Goal: Navigation & Orientation: Understand site structure

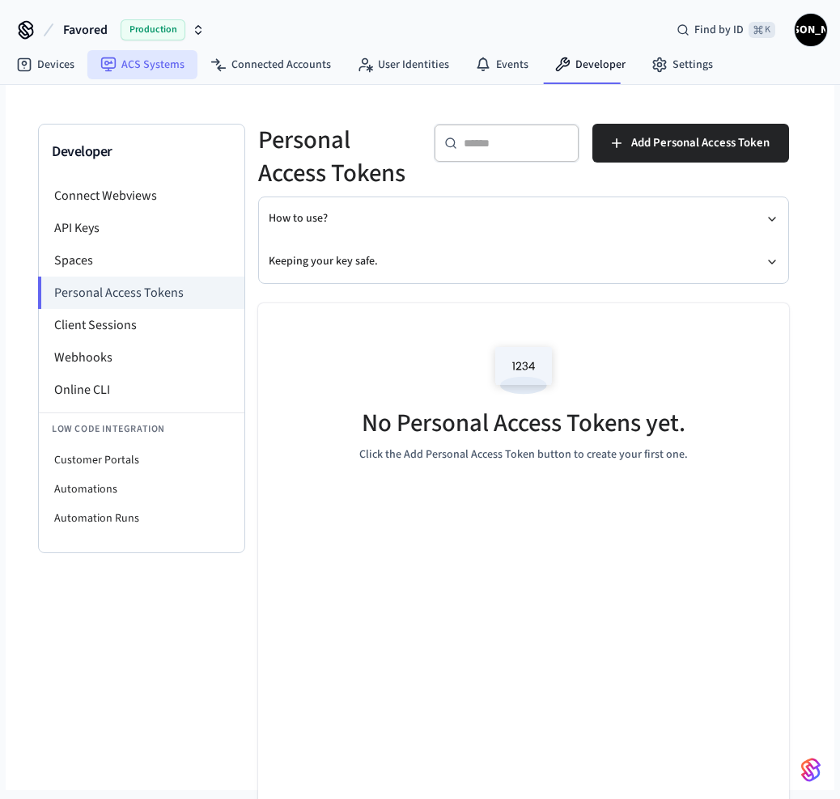
click at [148, 66] on link "ACS Systems" at bounding box center [142, 64] width 110 height 29
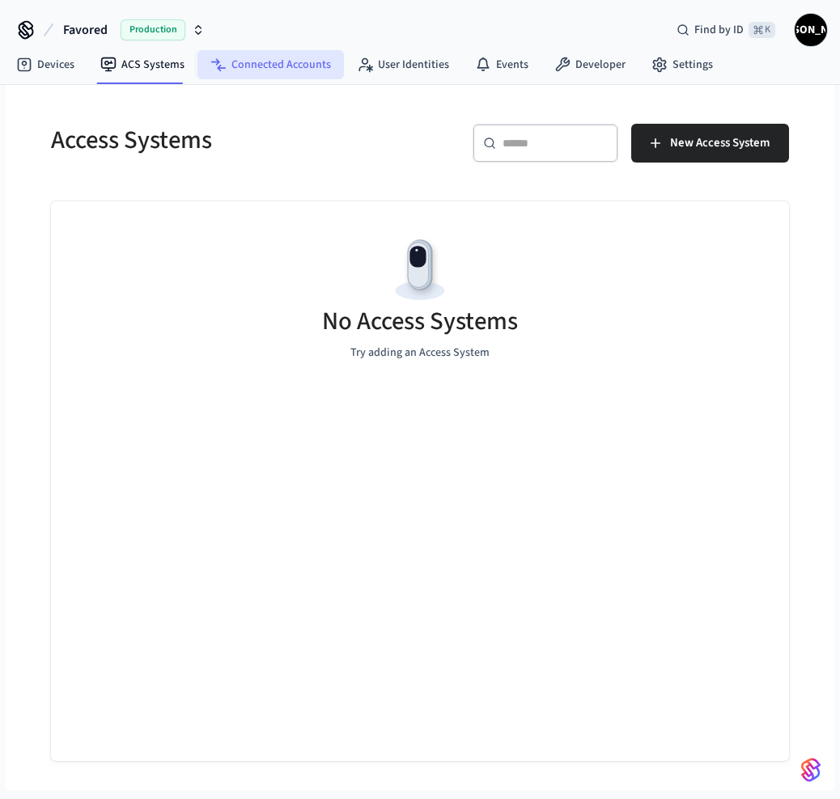
click at [335, 61] on link "Connected Accounts" at bounding box center [270, 64] width 146 height 29
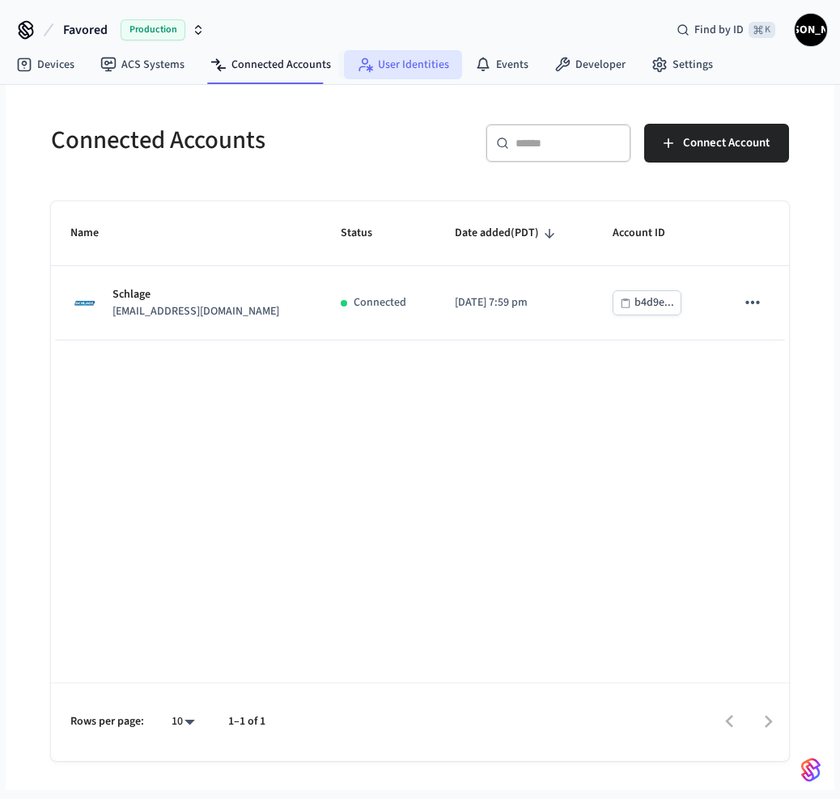
click at [425, 59] on link "User Identities" at bounding box center [403, 64] width 118 height 29
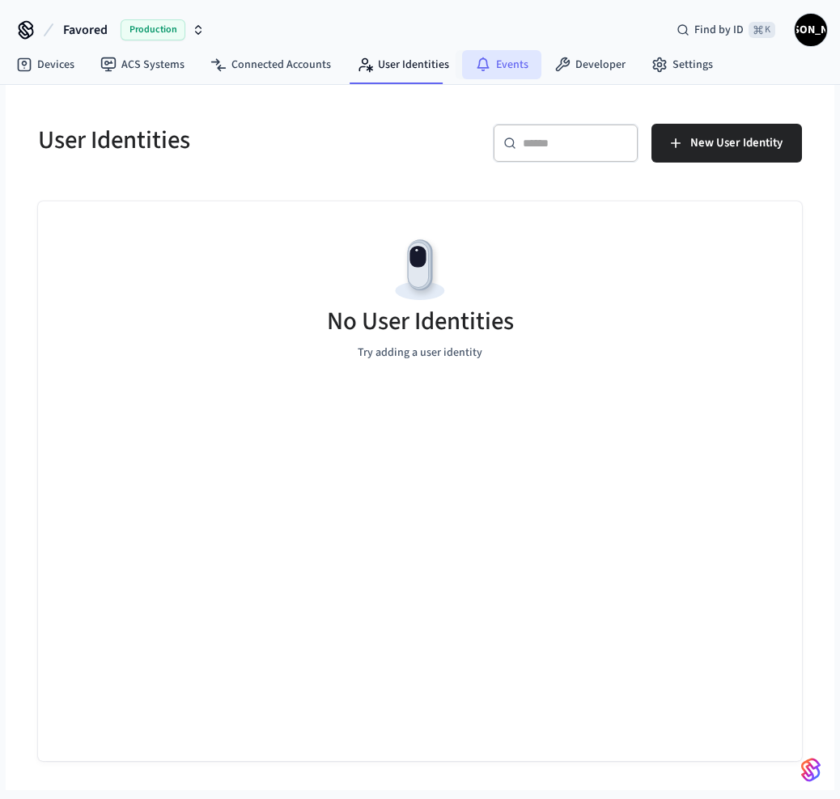
click at [516, 56] on link "Events" at bounding box center [501, 64] width 79 height 29
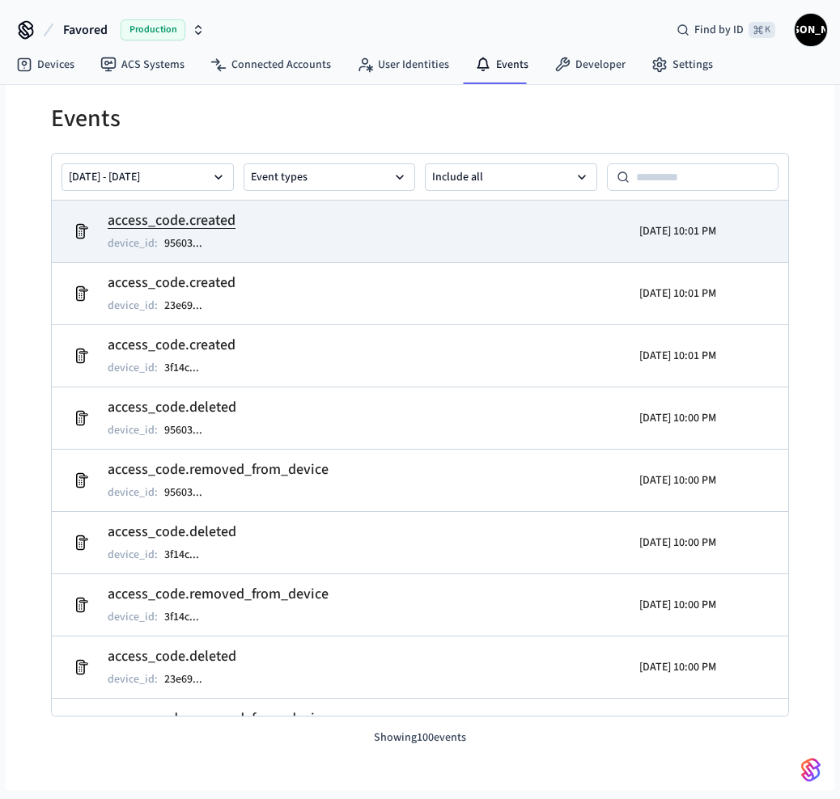
click at [229, 230] on h2 "access_code.created" at bounding box center [172, 220] width 128 height 23
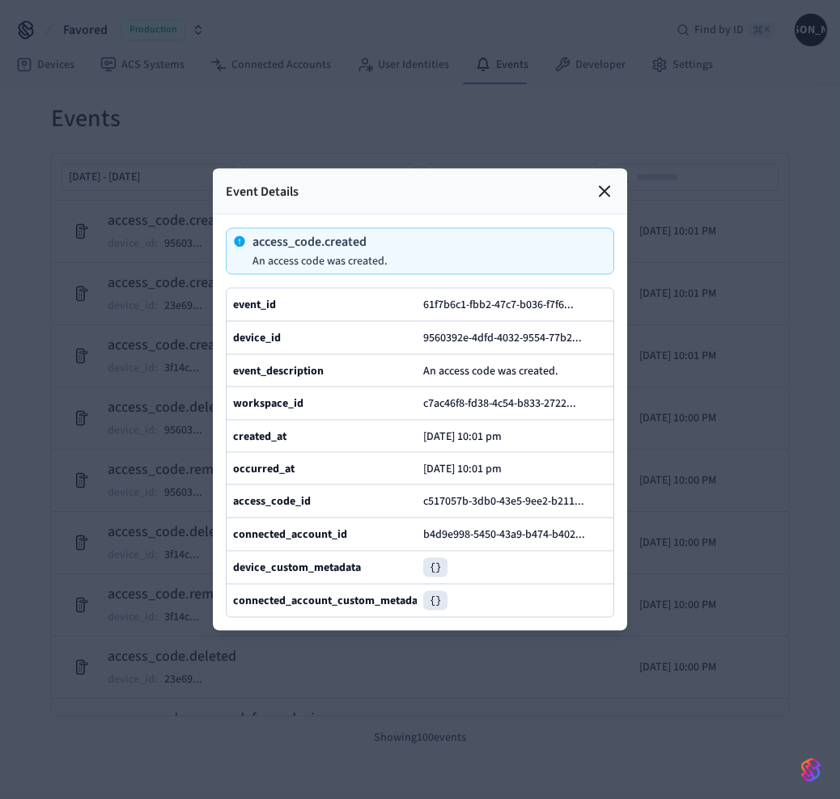
click at [602, 188] on icon at bounding box center [603, 191] width 19 height 19
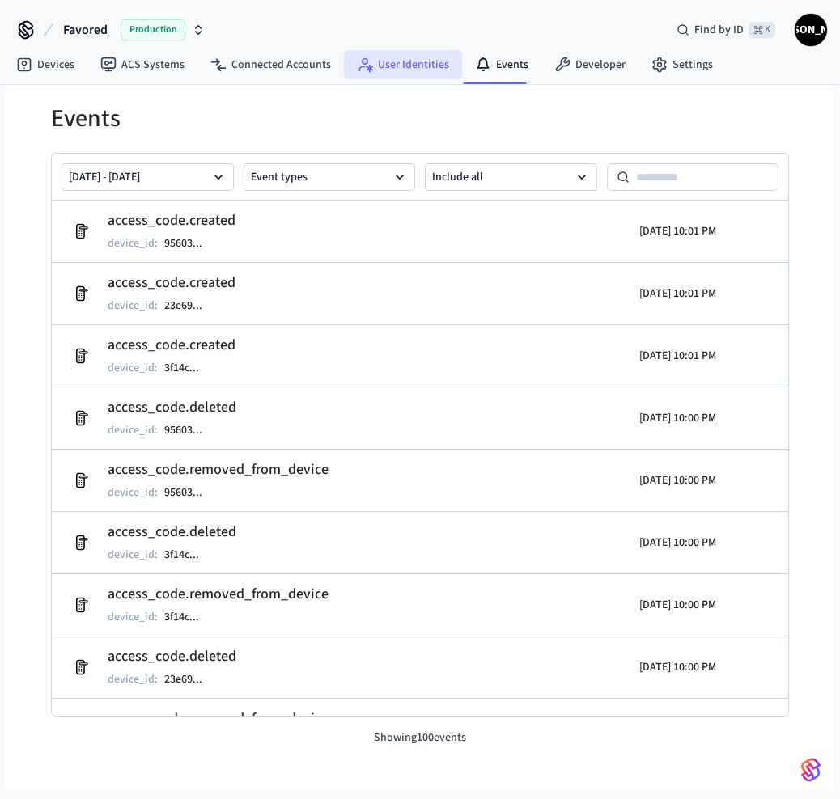
click at [408, 66] on link "User Identities" at bounding box center [403, 64] width 118 height 29
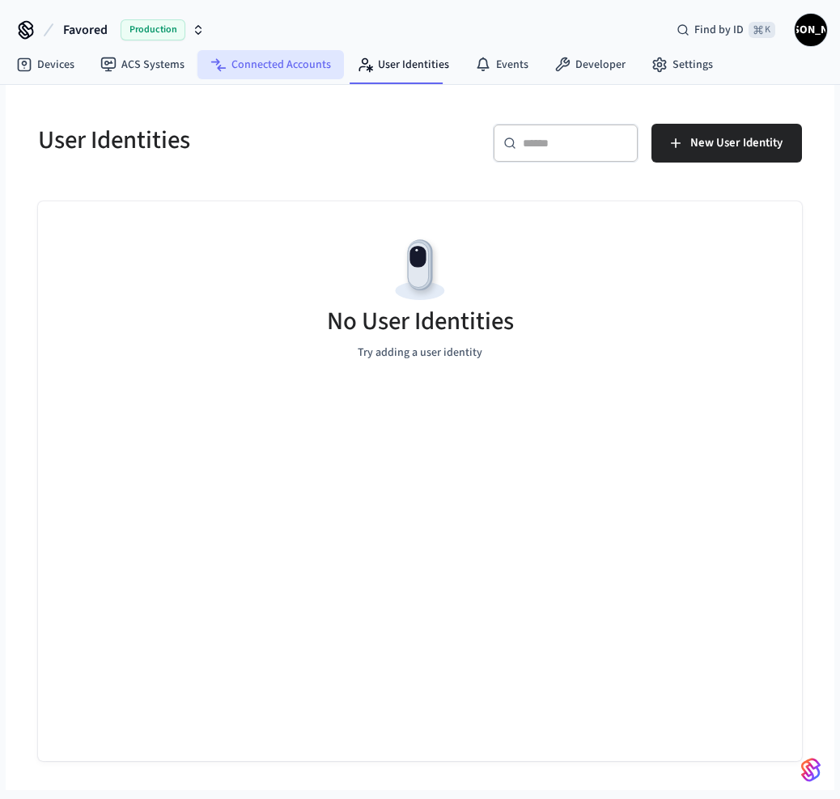
click at [273, 63] on link "Connected Accounts" at bounding box center [270, 64] width 146 height 29
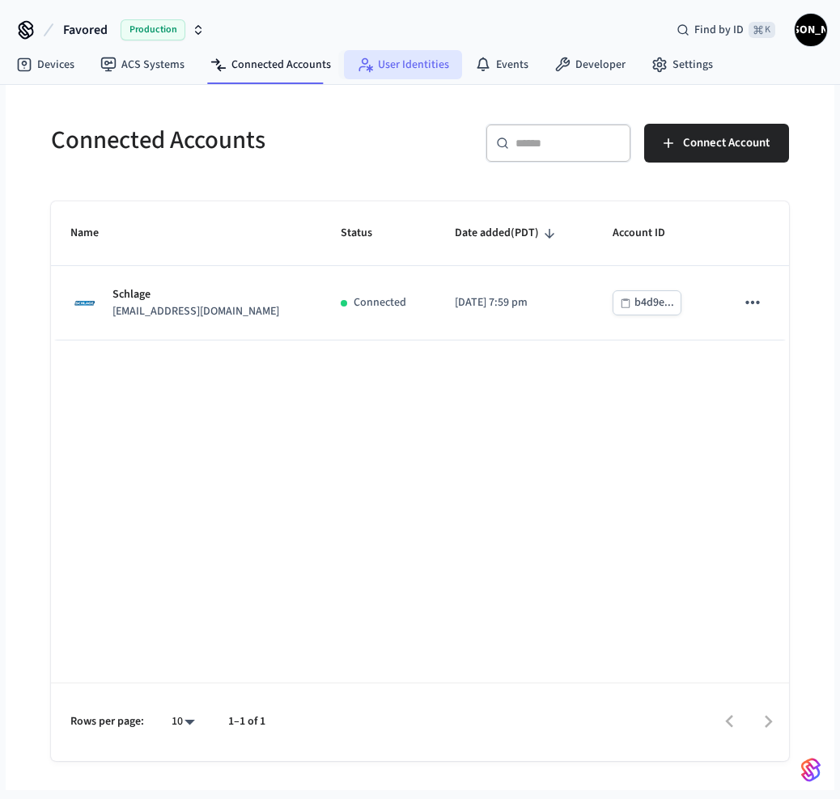
click at [370, 56] on link "User Identities" at bounding box center [403, 64] width 118 height 29
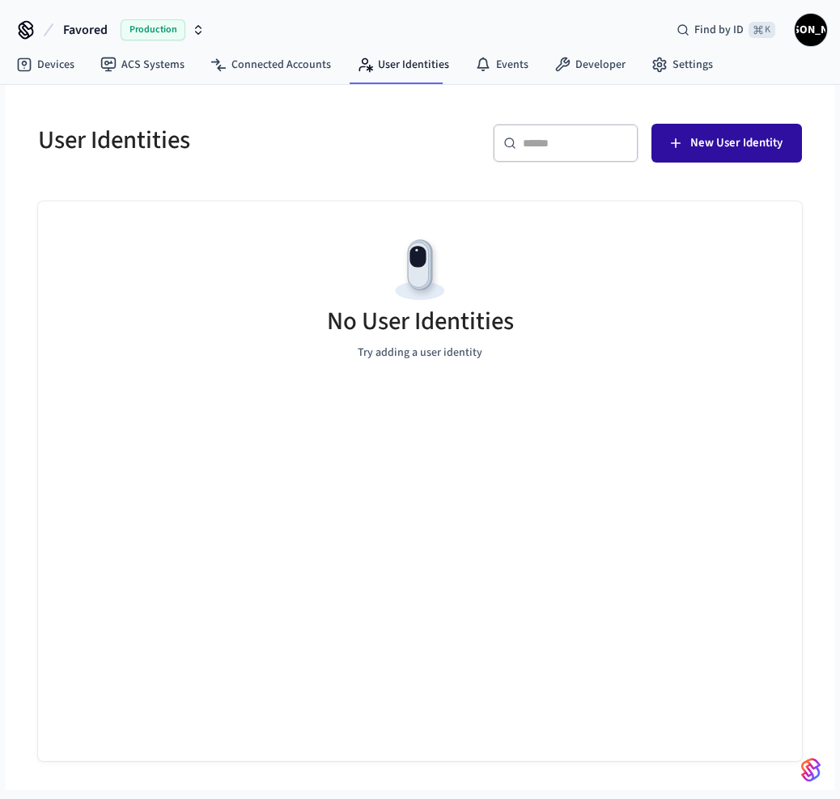
click at [754, 144] on span "New User Identity" at bounding box center [736, 143] width 92 height 21
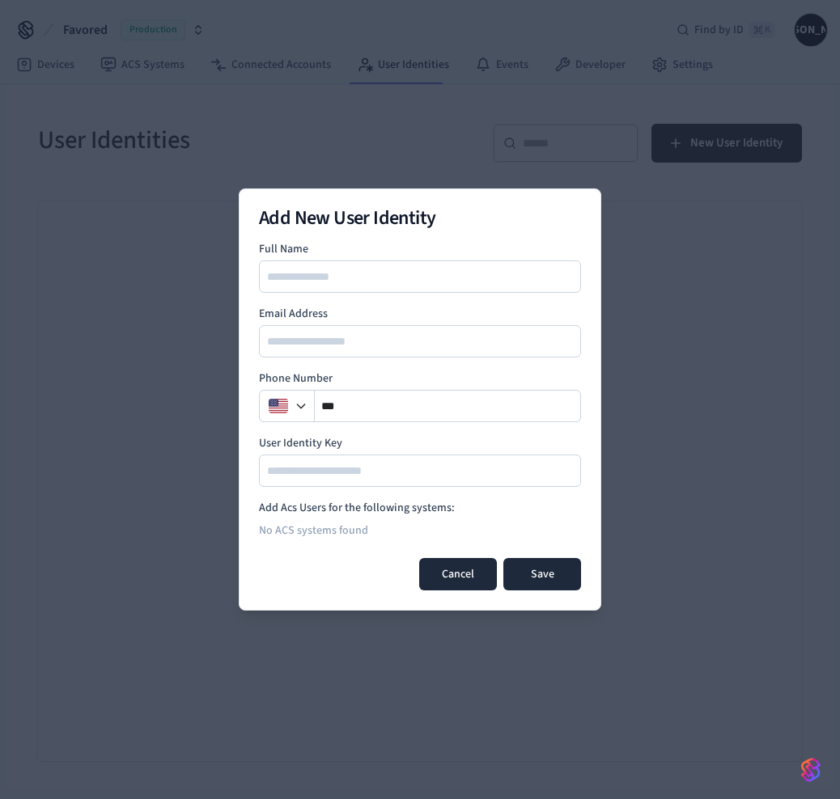
click at [466, 581] on button "Cancel" at bounding box center [458, 574] width 78 height 32
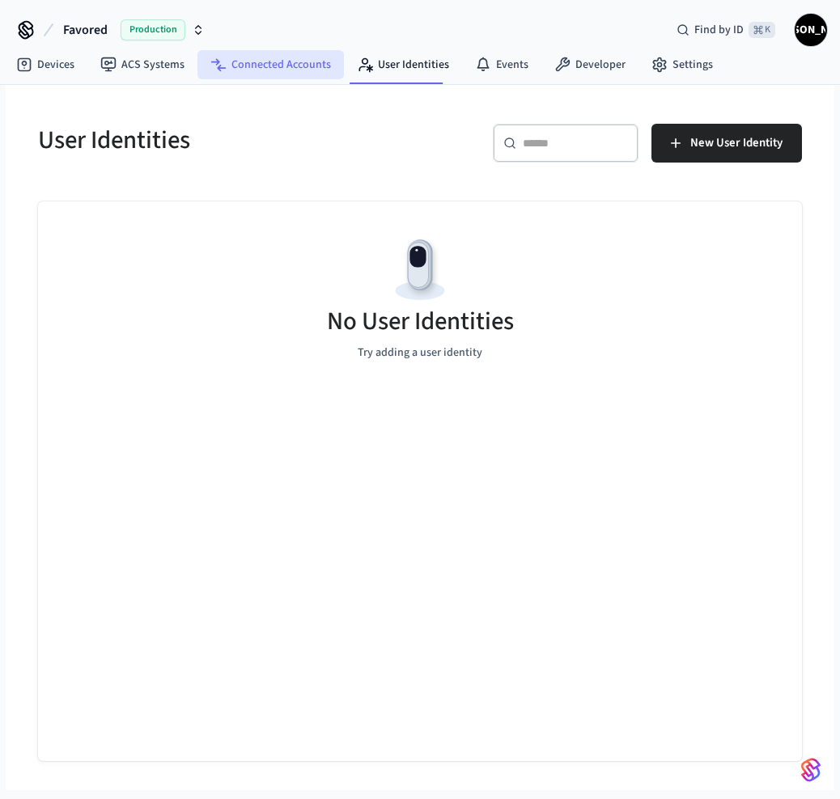
click at [280, 68] on link "Connected Accounts" at bounding box center [270, 64] width 146 height 29
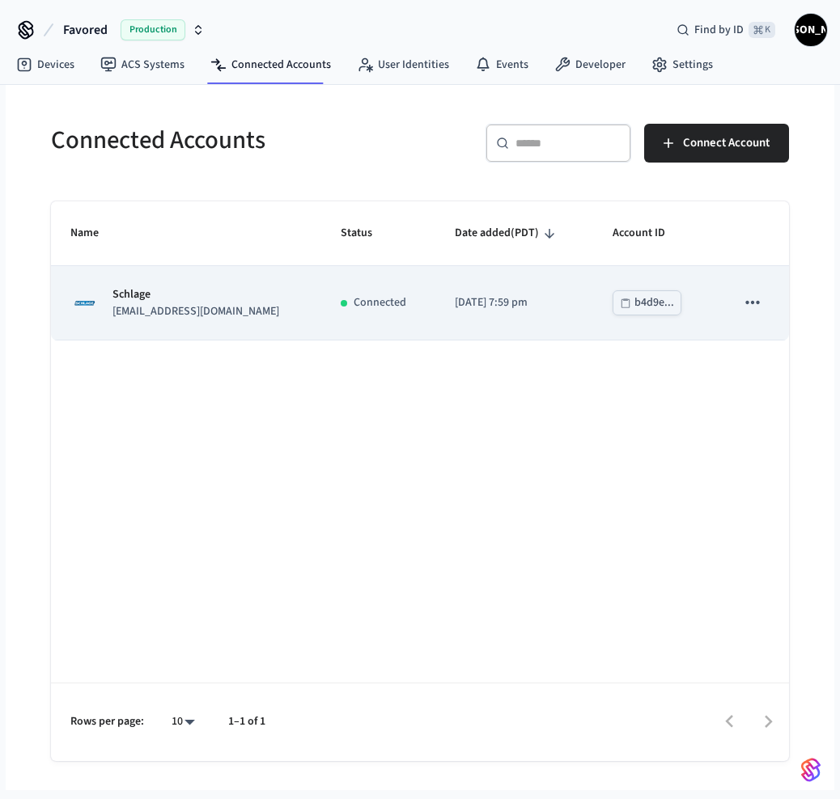
click at [750, 292] on button "sticky table" at bounding box center [752, 303] width 34 height 34
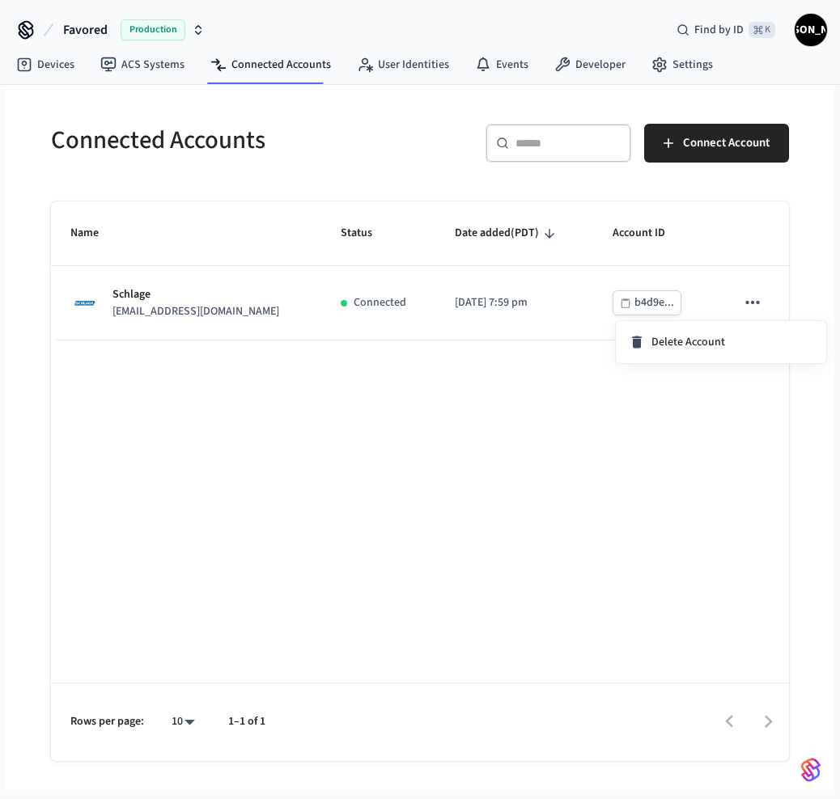
click at [154, 64] on div at bounding box center [420, 399] width 840 height 799
click at [130, 68] on link "ACS Systems" at bounding box center [142, 64] width 110 height 29
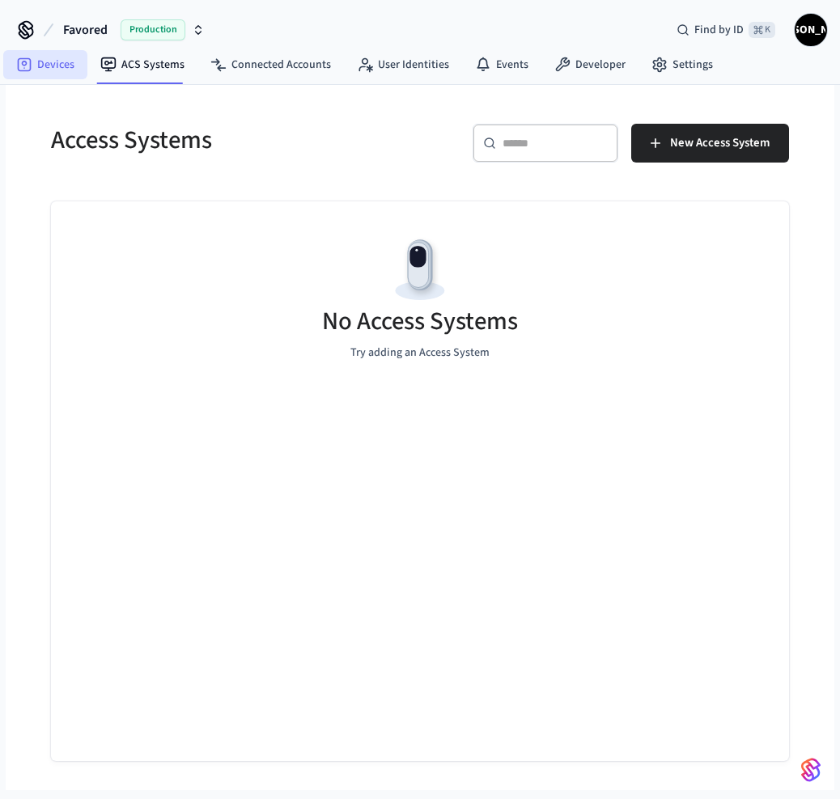
click at [34, 69] on link "Devices" at bounding box center [45, 64] width 84 height 29
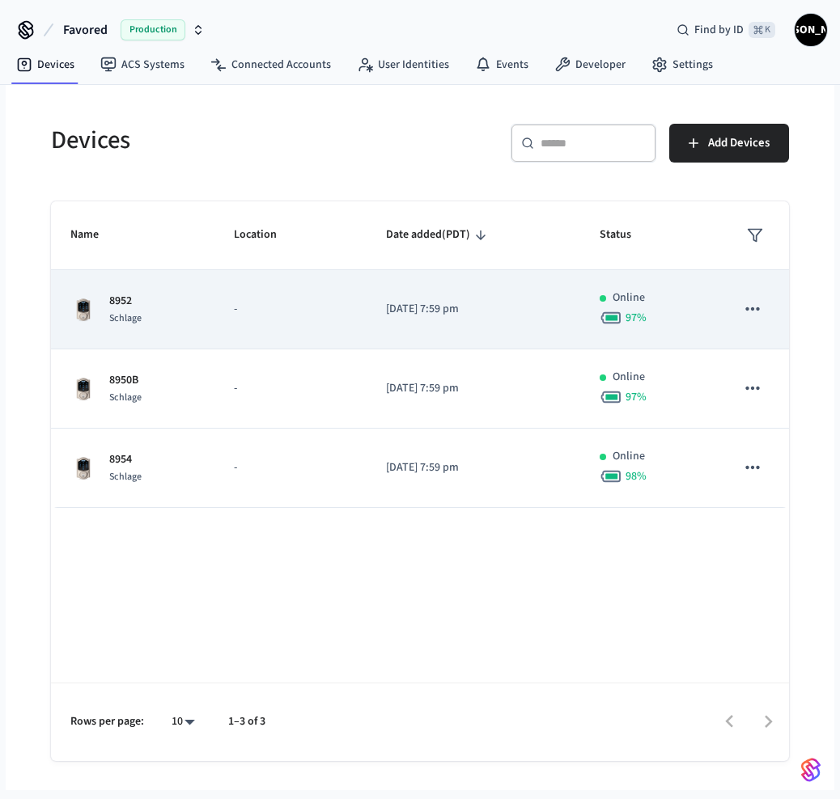
click at [747, 302] on icon "sticky table" at bounding box center [752, 308] width 21 height 21
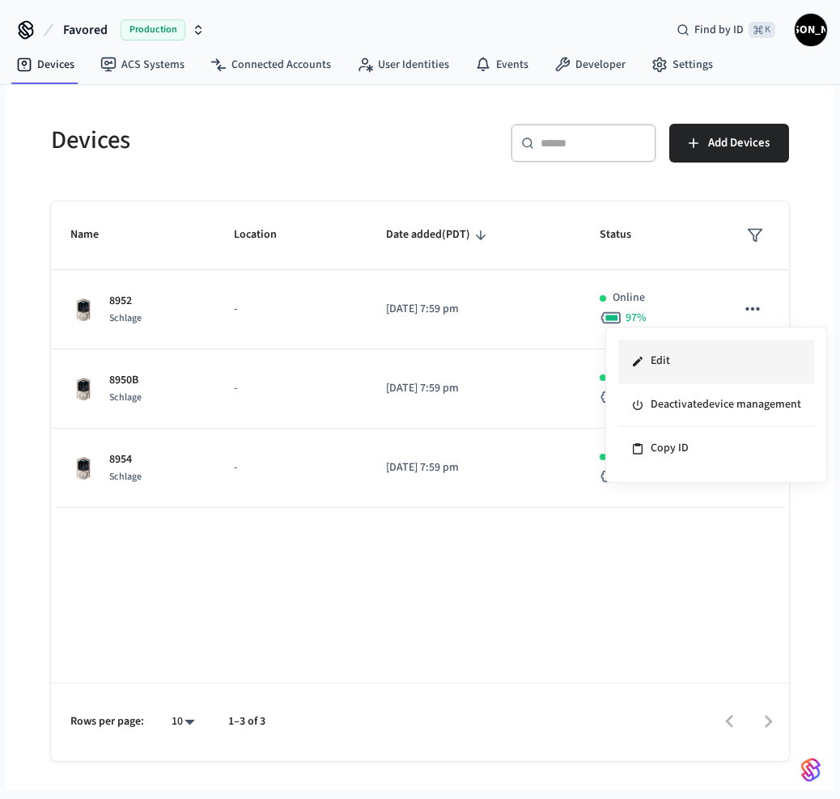
click at [707, 356] on li "Edit" at bounding box center [716, 362] width 196 height 44
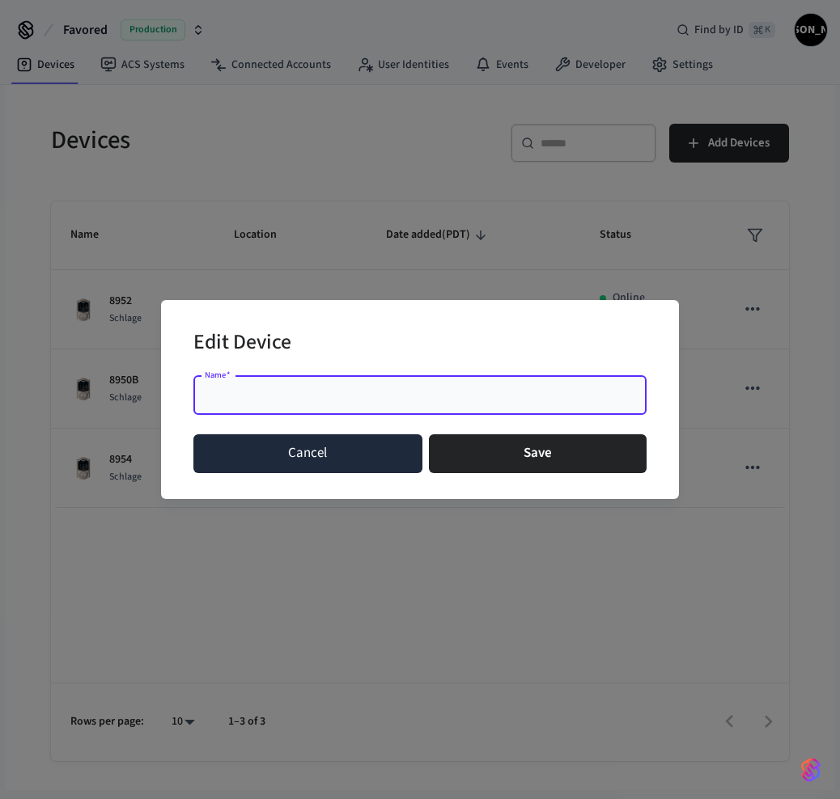
click at [367, 455] on button "Cancel" at bounding box center [307, 453] width 229 height 39
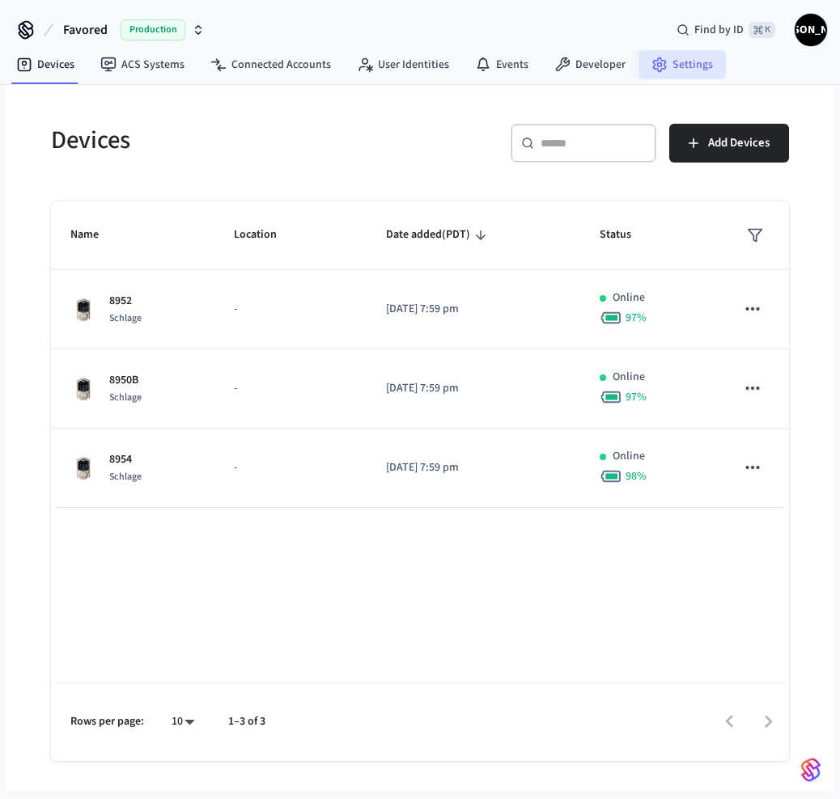
click at [679, 54] on link "Settings" at bounding box center [681, 64] width 87 height 29
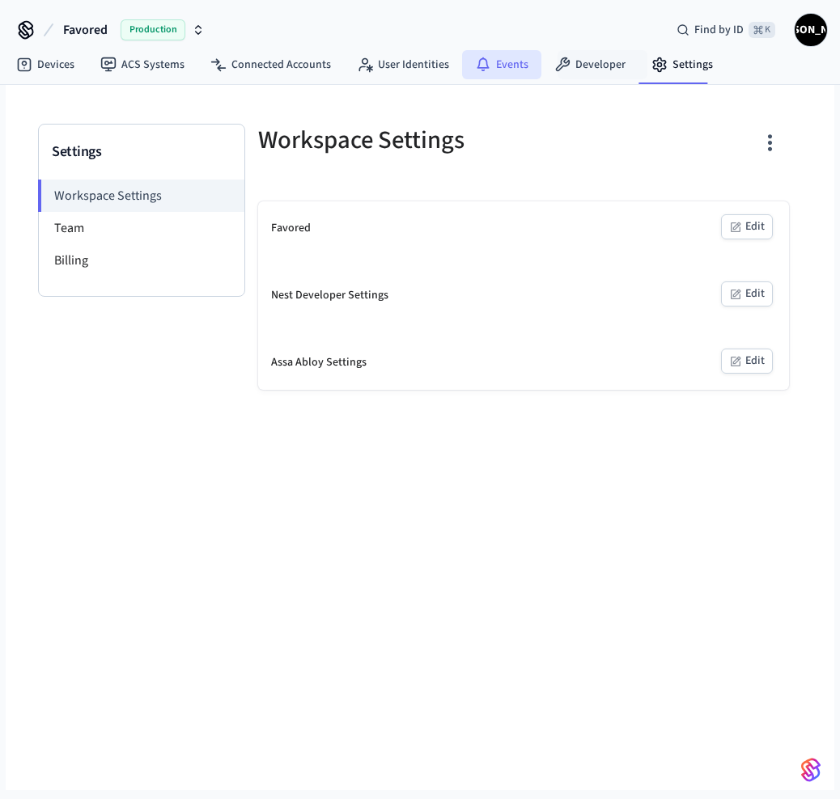
click at [490, 66] on link "Events" at bounding box center [501, 64] width 79 height 29
